Goal: Information Seeking & Learning: Learn about a topic

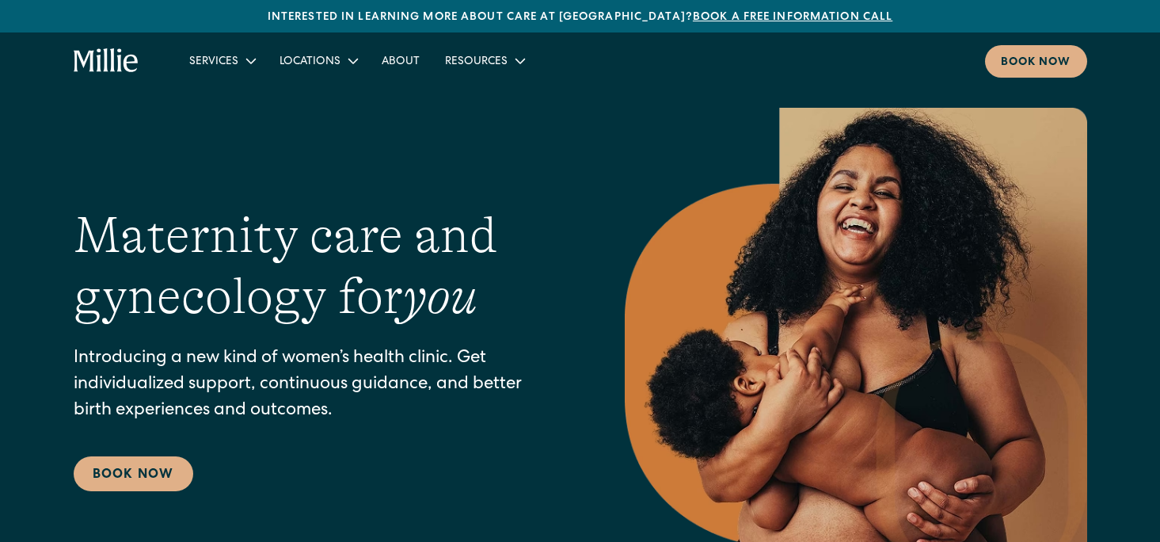
click at [763, 23] on link "Book a free information call" at bounding box center [793, 17] width 200 height 11
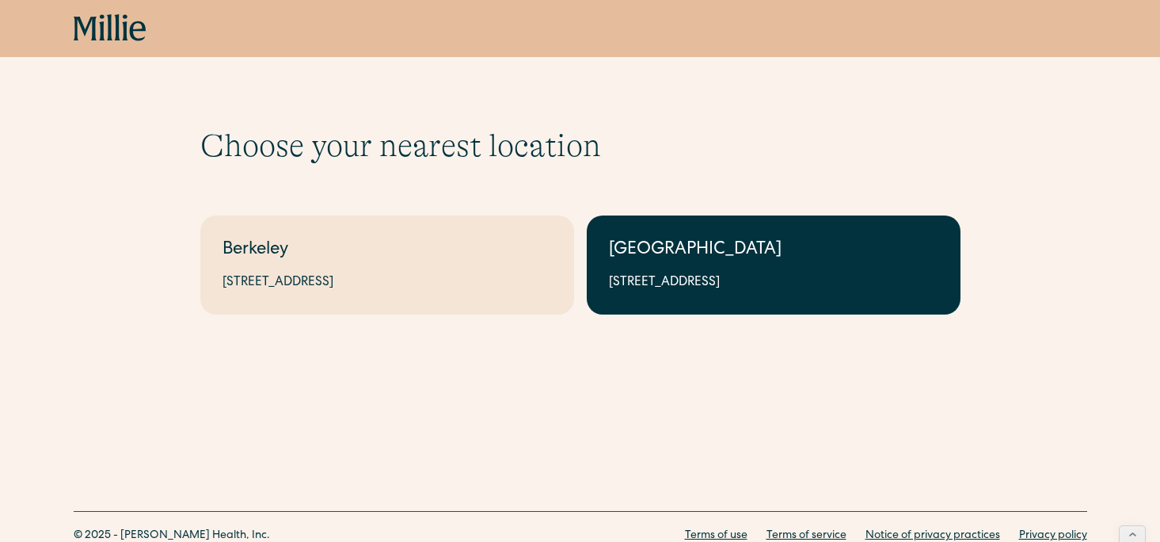
click at [656, 267] on link "South Bay 1471 Saratoga Ave, Suite 101, San Jose, CA 95129" at bounding box center [774, 264] width 374 height 99
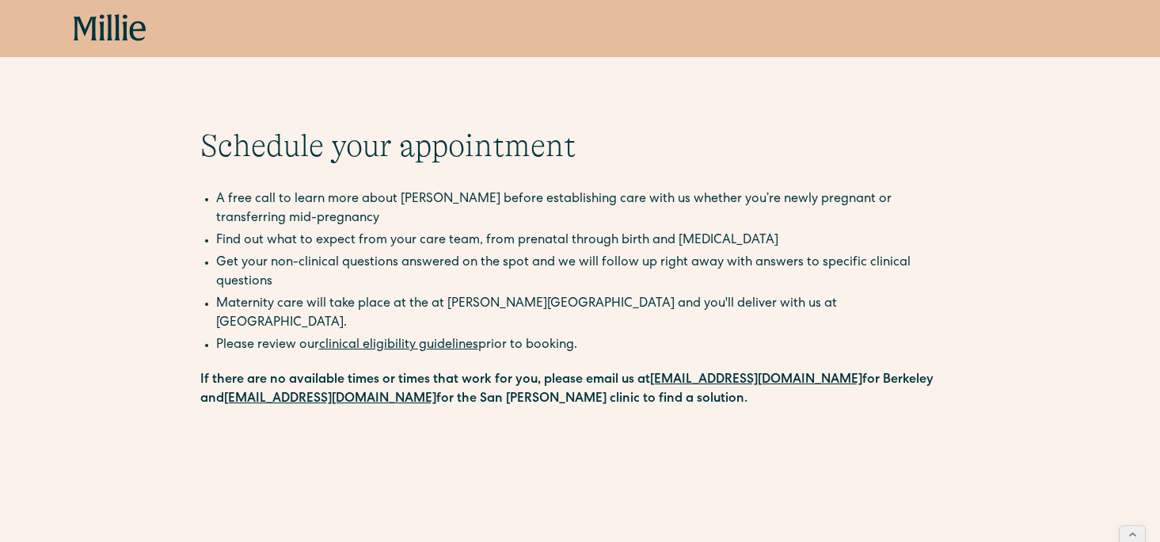
click at [443, 339] on link "clinical eligibility guidelines" at bounding box center [398, 345] width 159 height 13
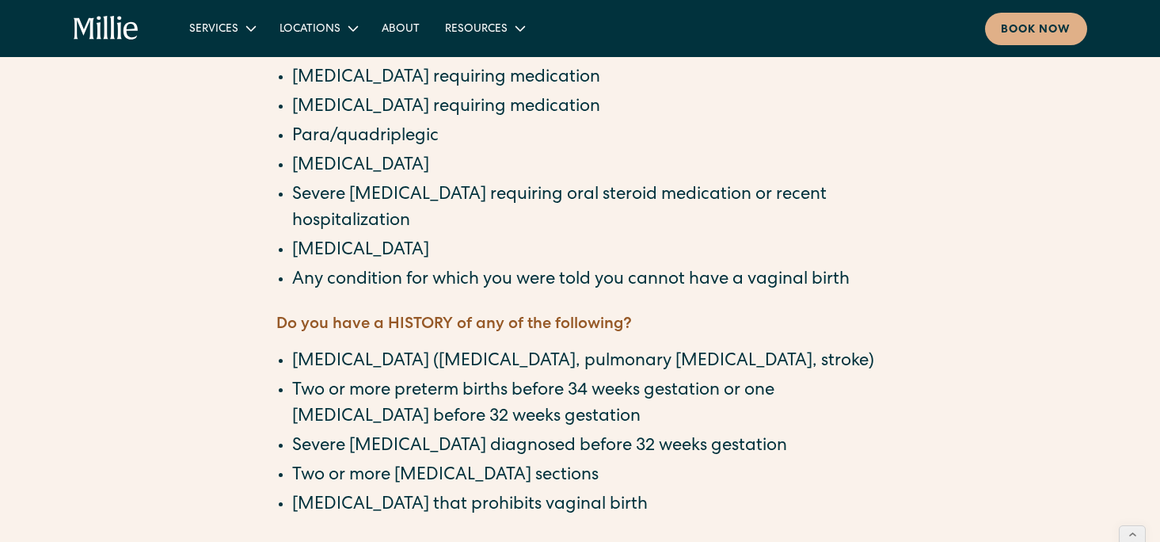
scroll to position [841, 0]
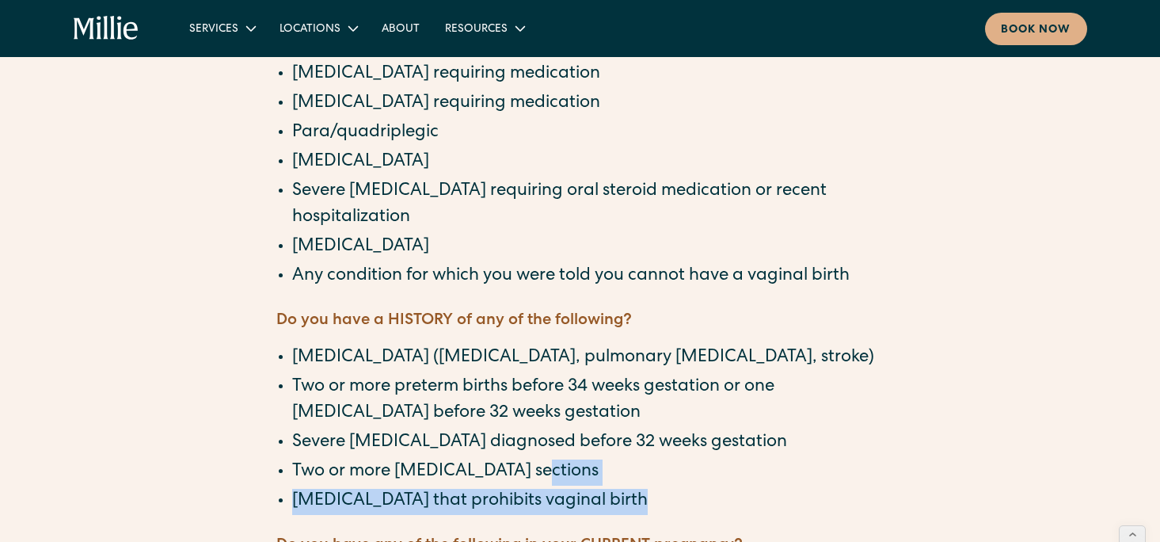
drag, startPoint x: 563, startPoint y: 377, endPoint x: 489, endPoint y: 424, distance: 87.9
click at [489, 424] on div "‍ Do you have any of the following chronic conditions? [MEDICAL_DATA] condition…" at bounding box center [580, 245] width 608 height 1348
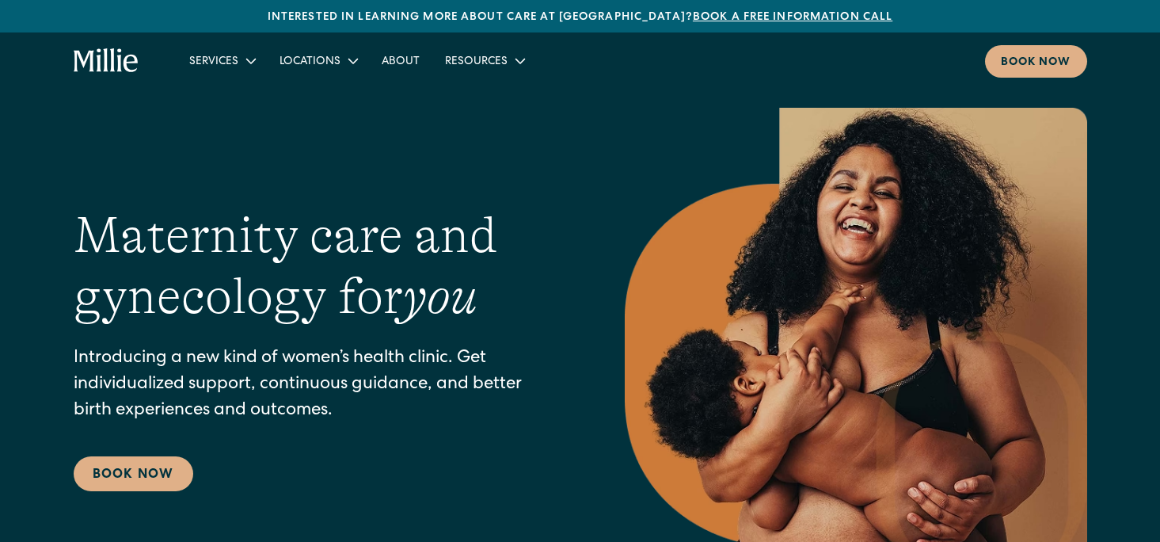
click at [777, 23] on link "Book a free information call" at bounding box center [793, 17] width 200 height 11
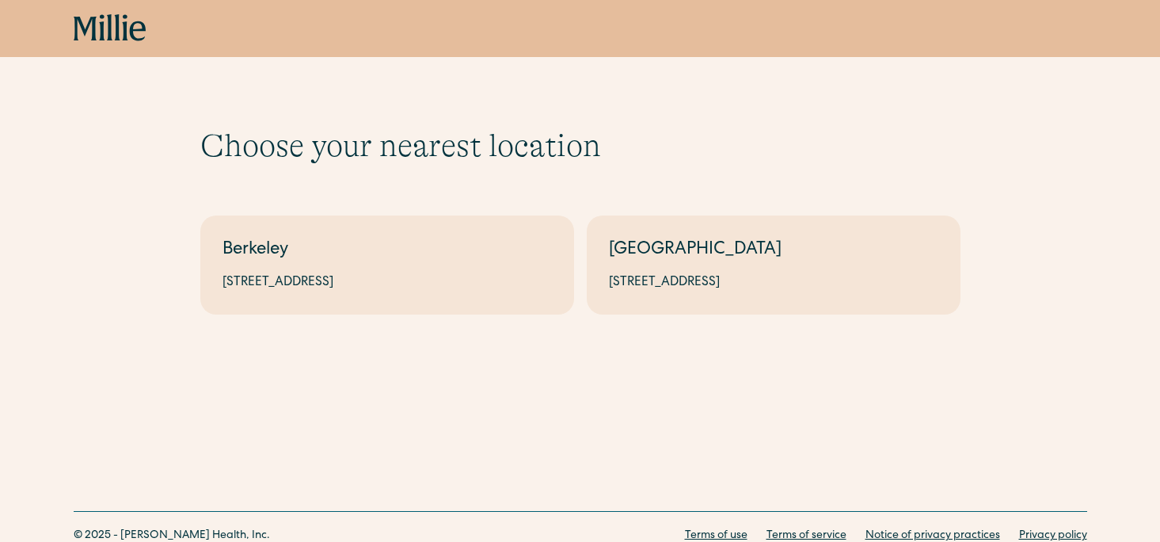
click at [777, 17] on div "Book now" at bounding box center [581, 28] width 1014 height 29
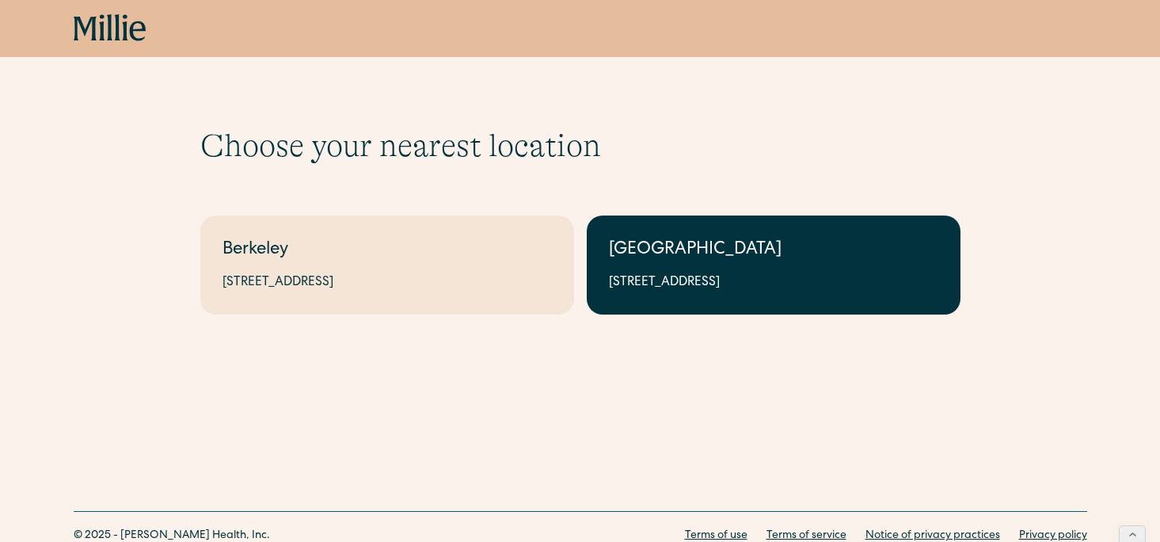
click at [672, 276] on div "1471 Saratoga Ave, Suite 101, San Jose, CA 95129" at bounding box center [773, 282] width 329 height 19
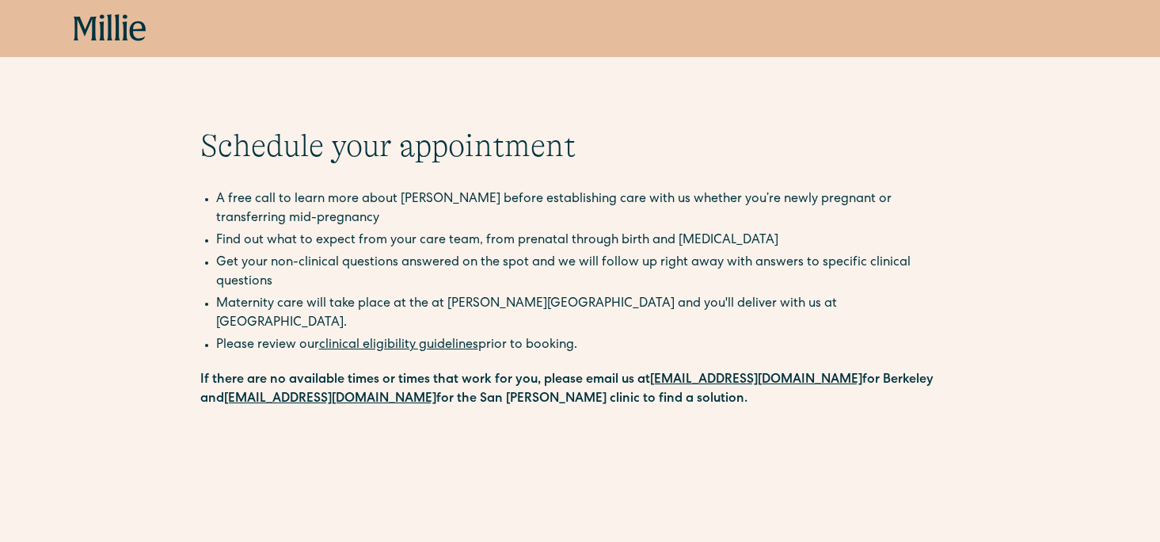
click at [454, 339] on link "clinical eligibility guidelines" at bounding box center [398, 345] width 159 height 13
click at [395, 339] on link "clinical eligibility guidelines" at bounding box center [398, 345] width 159 height 13
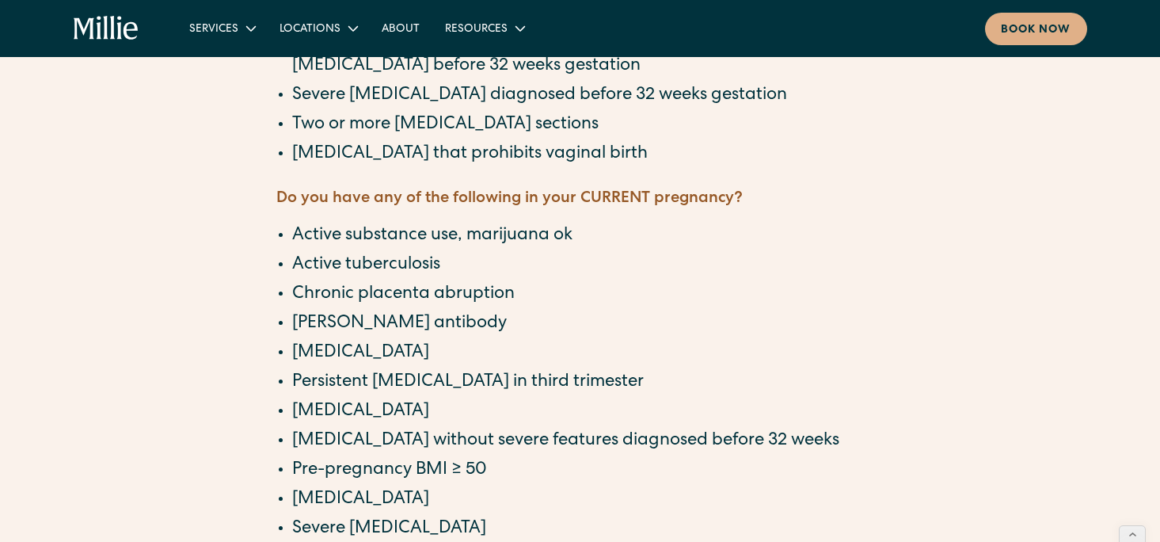
scroll to position [1176, 0]
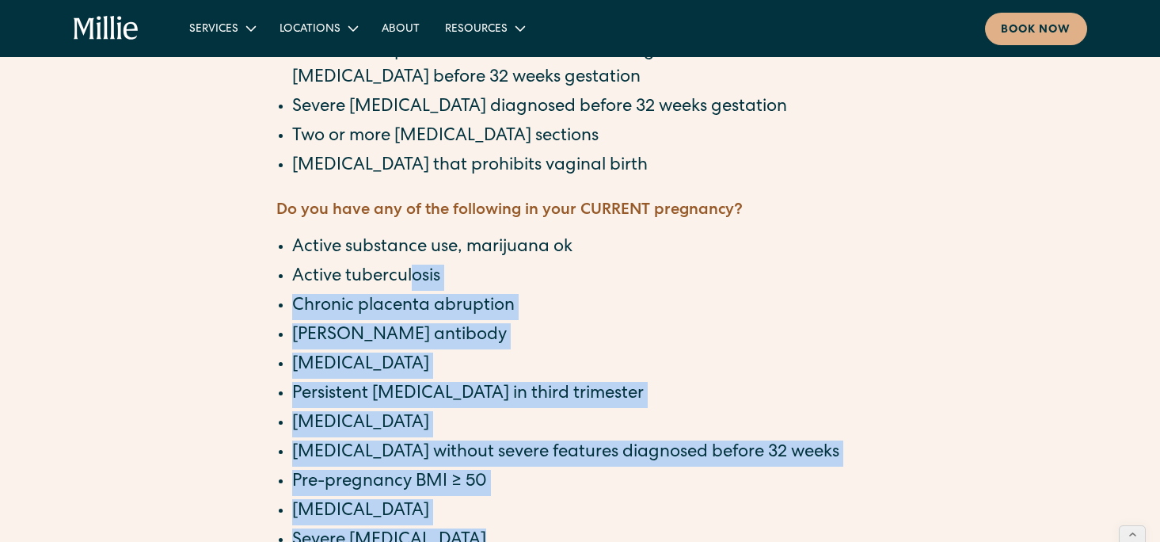
drag, startPoint x: 492, startPoint y: 433, endPoint x: 409, endPoint y: 187, distance: 259.7
click at [409, 235] on ul "Active substance use, marijuana ok Active tuberculosis Chronic placenta abrupti…" at bounding box center [580, 409] width 608 height 348
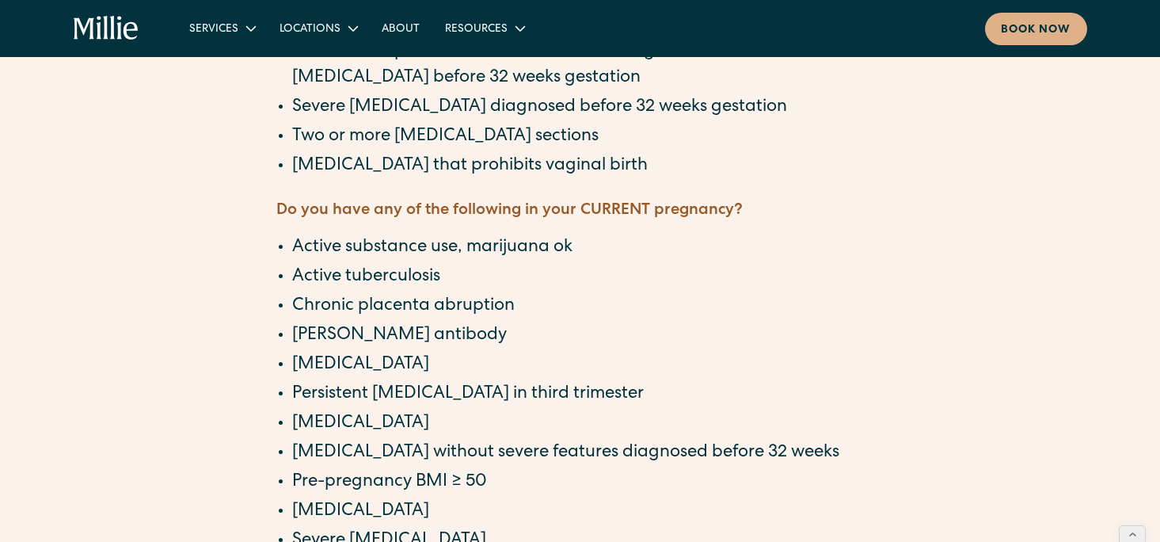
click at [406, 264] on li "Active tuberculosis" at bounding box center [588, 277] width 592 height 26
drag, startPoint x: 392, startPoint y: 356, endPoint x: 409, endPoint y: 380, distance: 29.0
click at [398, 440] on li "[MEDICAL_DATA] without severe features diagnosed before 32 weeks" at bounding box center [588, 453] width 592 height 26
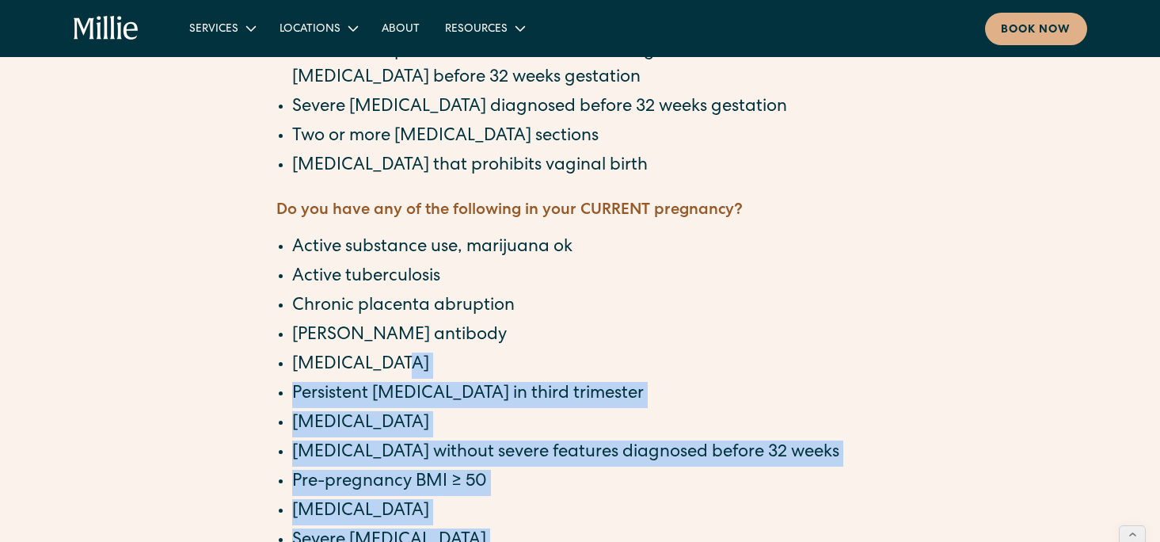
drag, startPoint x: 422, startPoint y: 475, endPoint x: 399, endPoint y: 285, distance: 191.4
click at [399, 285] on ul "Active substance use, marijuana ok Active tuberculosis Chronic placenta abrupti…" at bounding box center [580, 409] width 608 height 348
click at [399, 382] on li "Persistent [MEDICAL_DATA] in third trimester" at bounding box center [588, 395] width 592 height 26
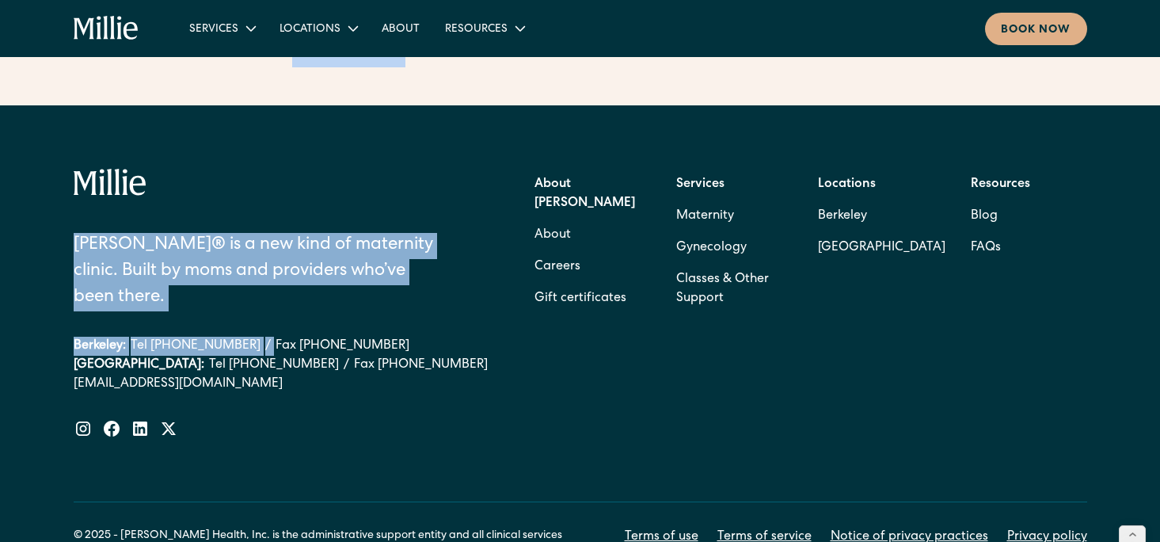
drag, startPoint x: 432, startPoint y: 91, endPoint x: 469, endPoint y: 191, distance: 106.5
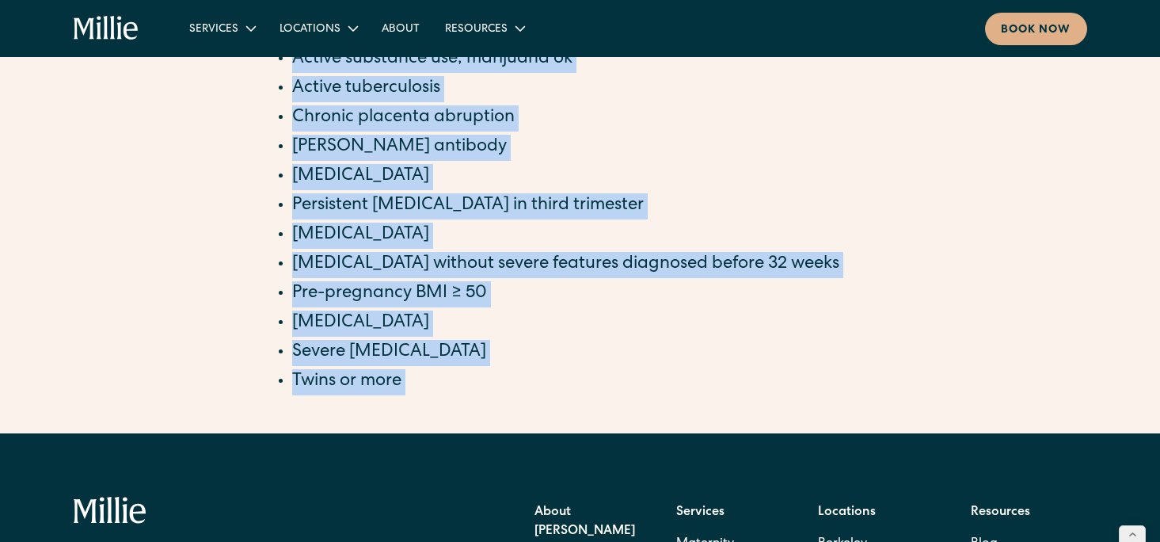
scroll to position [1360, 0]
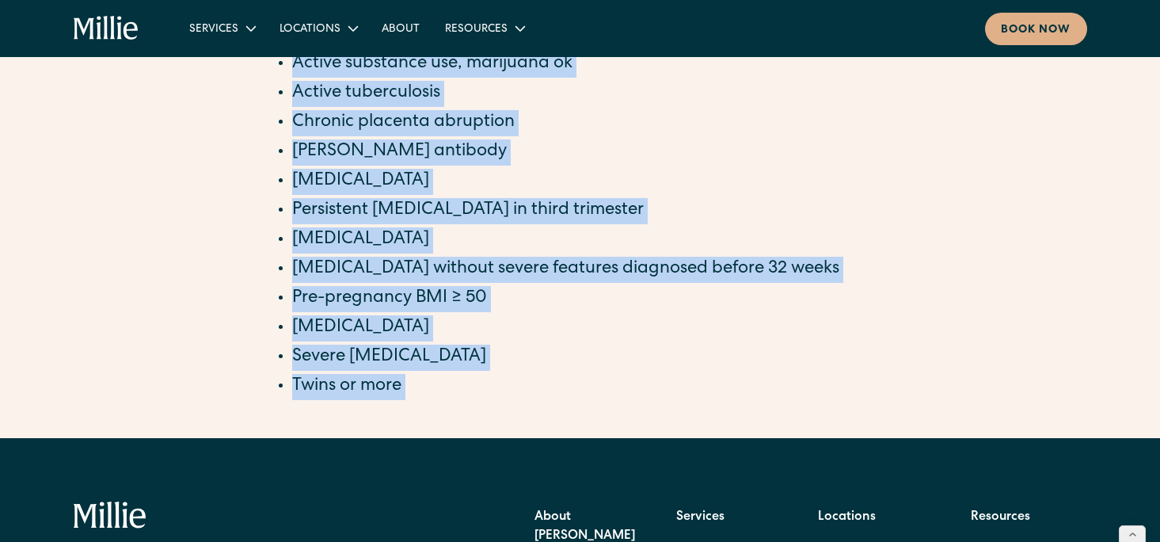
click at [478, 344] on li "Severe [MEDICAL_DATA]" at bounding box center [588, 357] width 592 height 26
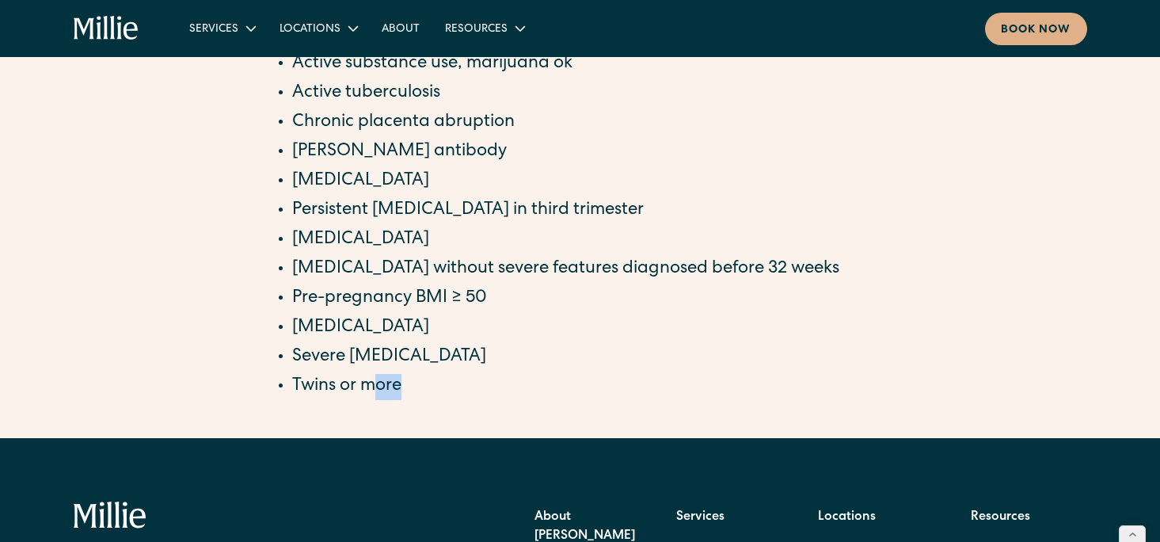
drag, startPoint x: 457, startPoint y: 311, endPoint x: 373, endPoint y: 294, distance: 85.7
click at [373, 374] on li "Twins or more" at bounding box center [588, 387] width 592 height 26
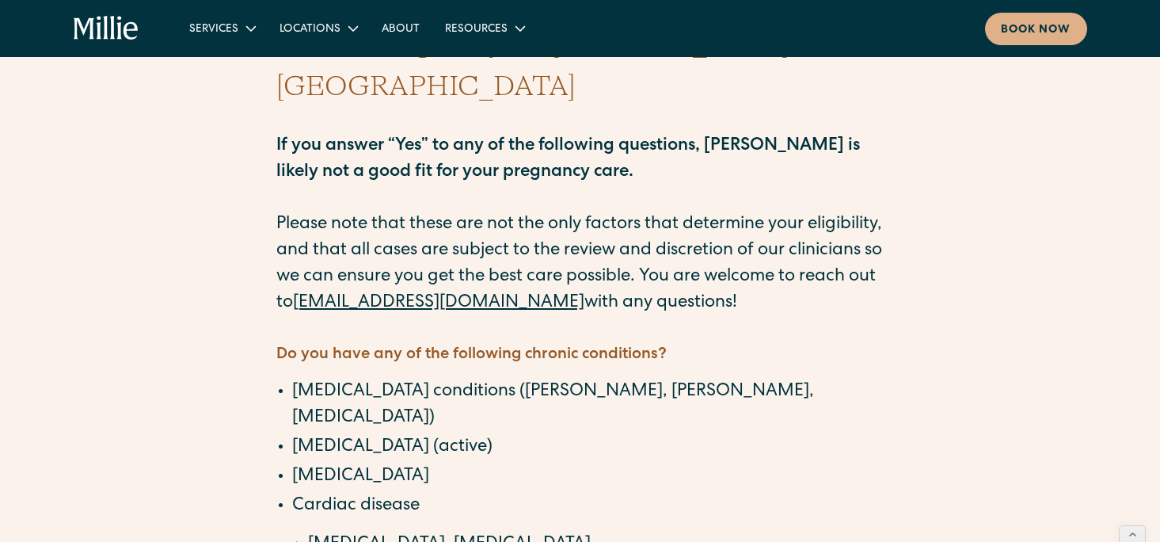
scroll to position [0, 0]
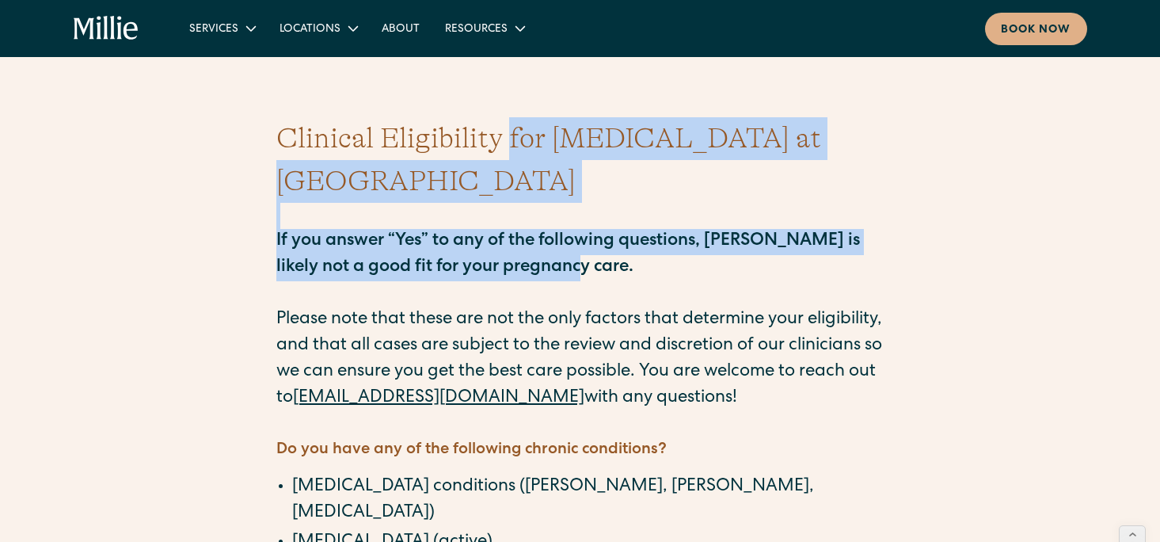
drag, startPoint x: 554, startPoint y: 233, endPoint x: 512, endPoint y: 126, distance: 114.8
click at [512, 126] on h1 "Clinical Eligibility for [MEDICAL_DATA] at [GEOGRAPHIC_DATA]" at bounding box center [580, 160] width 608 height 86
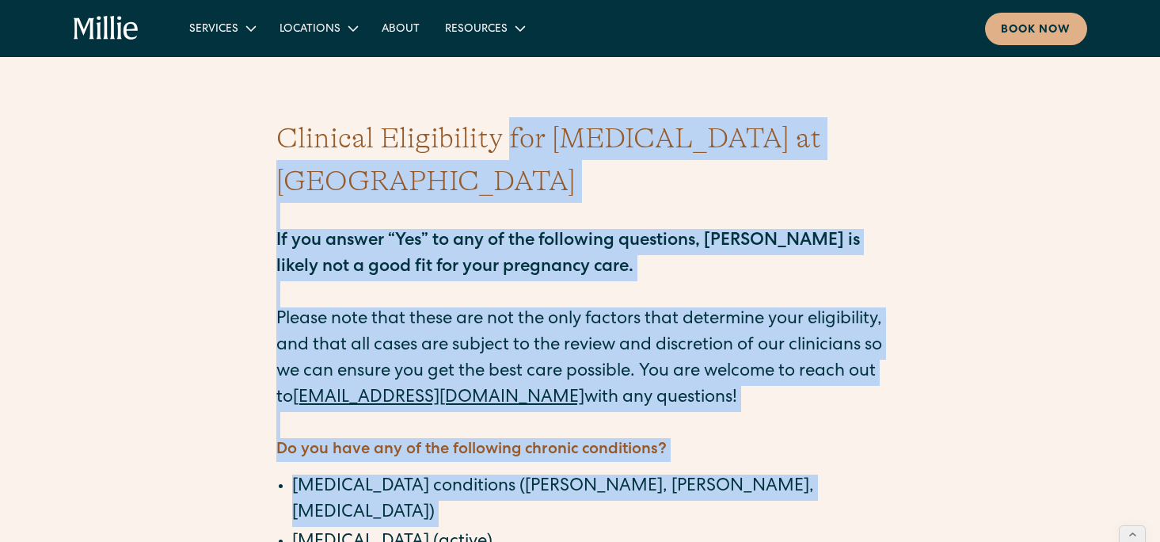
drag, startPoint x: 509, startPoint y: 120, endPoint x: 457, endPoint y: 459, distance: 343.7
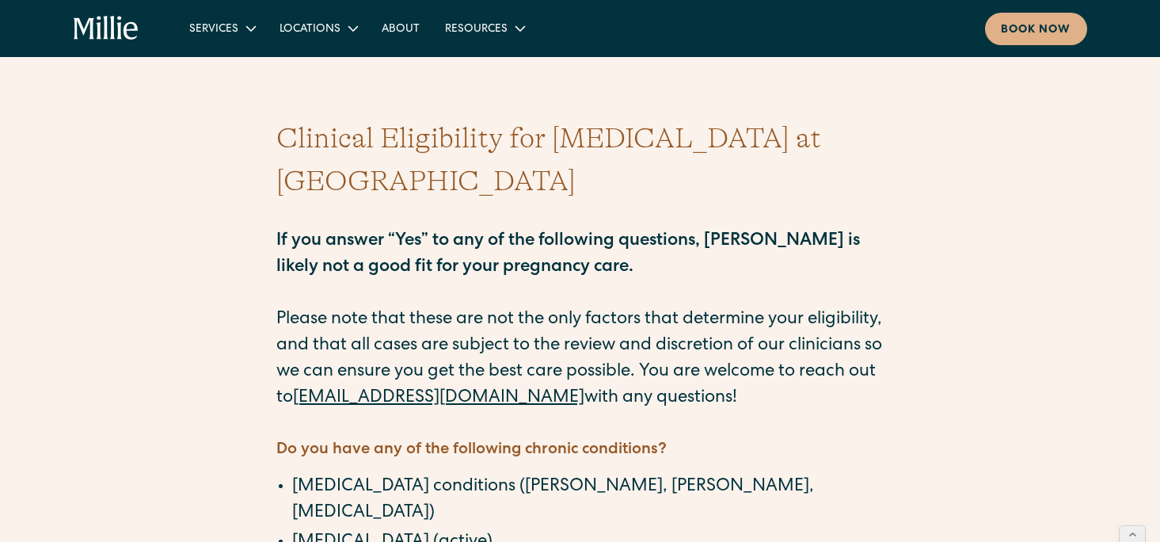
click at [456, 530] on li "[MEDICAL_DATA] (active)" at bounding box center [588, 543] width 592 height 26
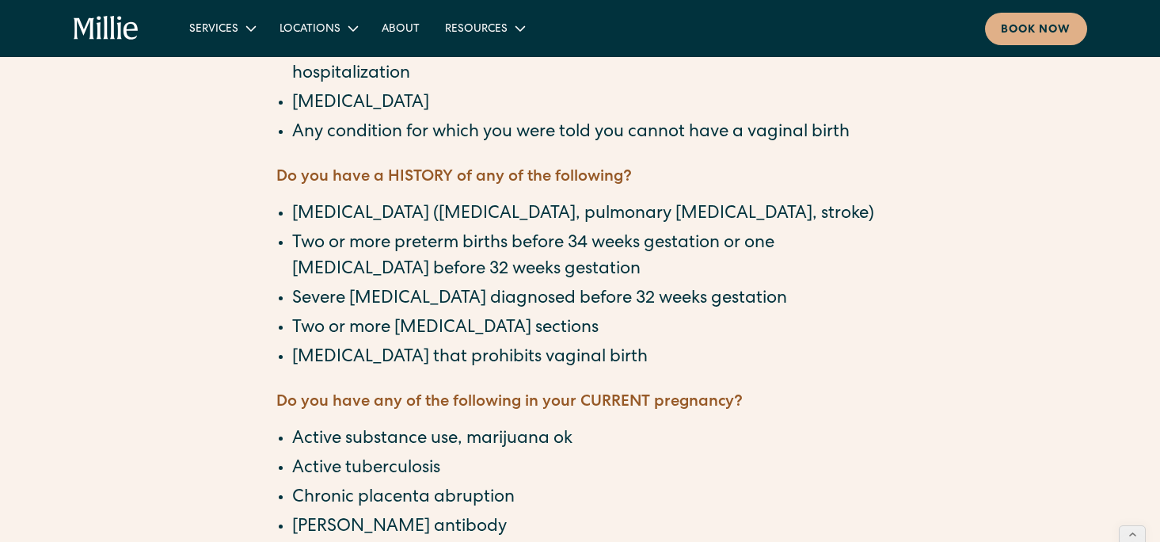
scroll to position [990, 0]
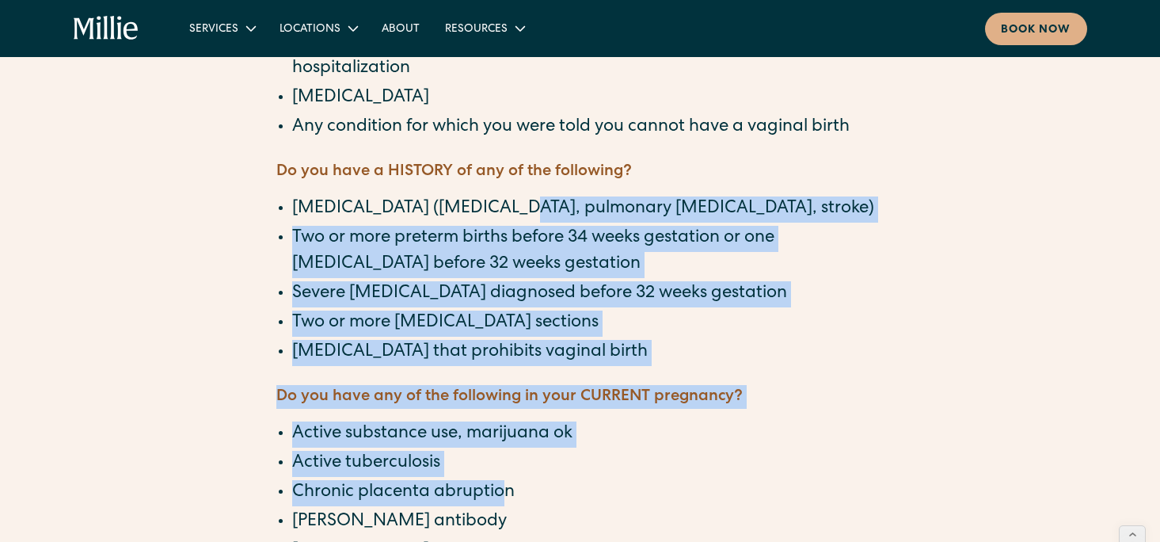
drag, startPoint x: 493, startPoint y: 122, endPoint x: 505, endPoint y: 401, distance: 279.8
click at [505, 401] on div "‍ Do you have any of the following chronic conditions? [MEDICAL_DATA] condition…" at bounding box center [580, 96] width 608 height 1348
click at [505, 480] on li "Chronic placenta abruption" at bounding box center [588, 493] width 592 height 26
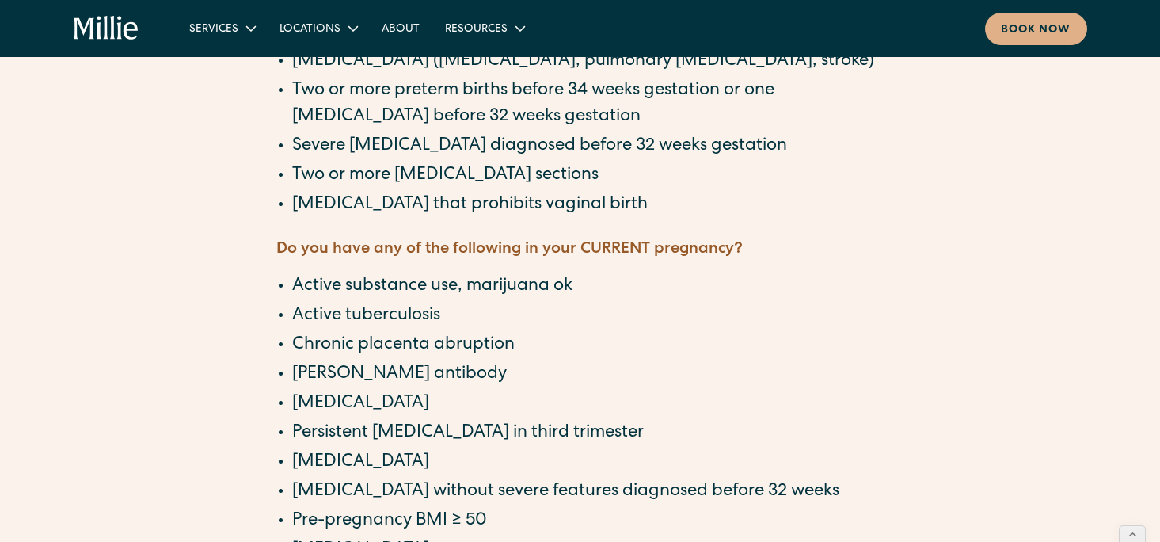
scroll to position [1142, 0]
